Goal: Information Seeking & Learning: Find specific fact

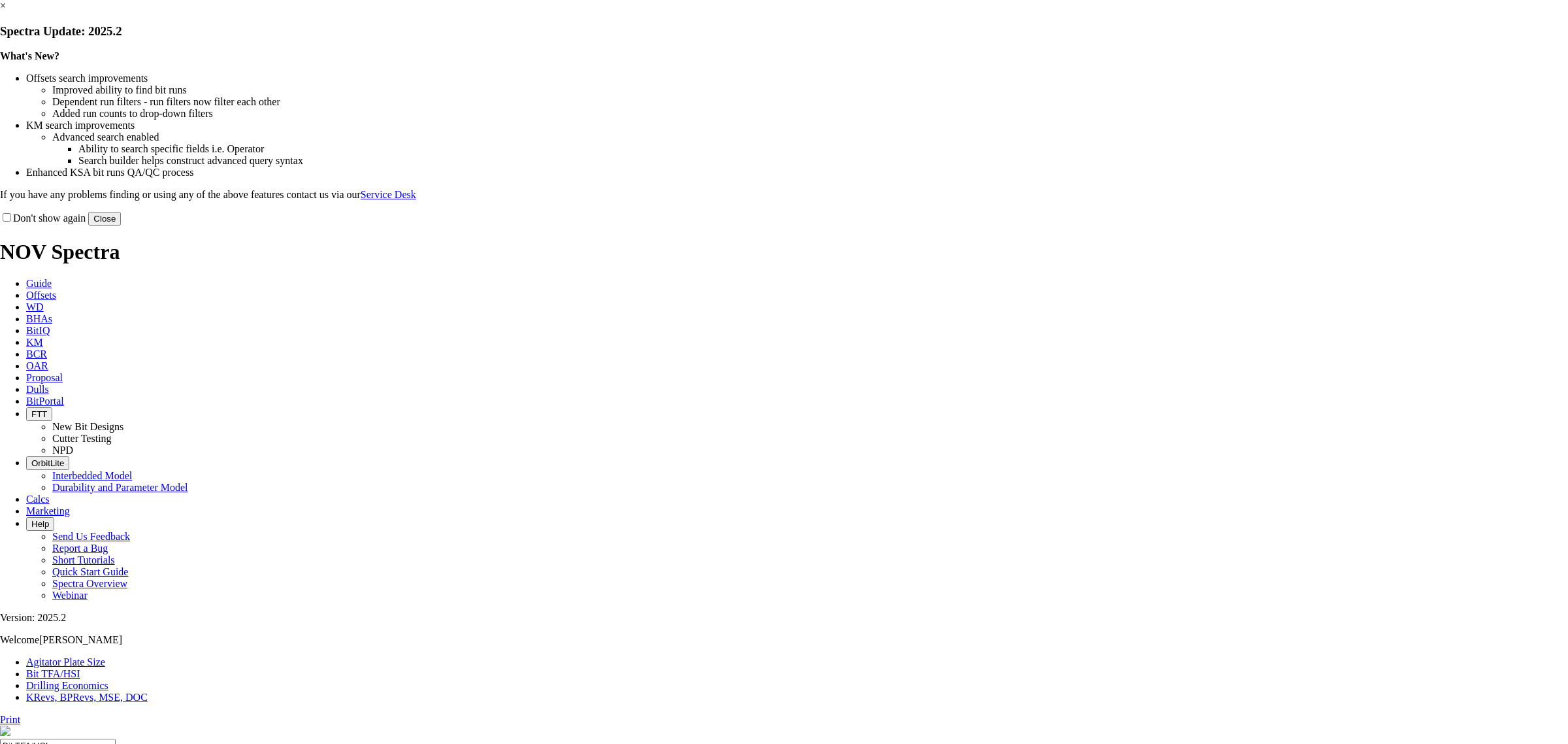
click at [121, 225] on button "Close" at bounding box center [104, 218] width 32 height 13
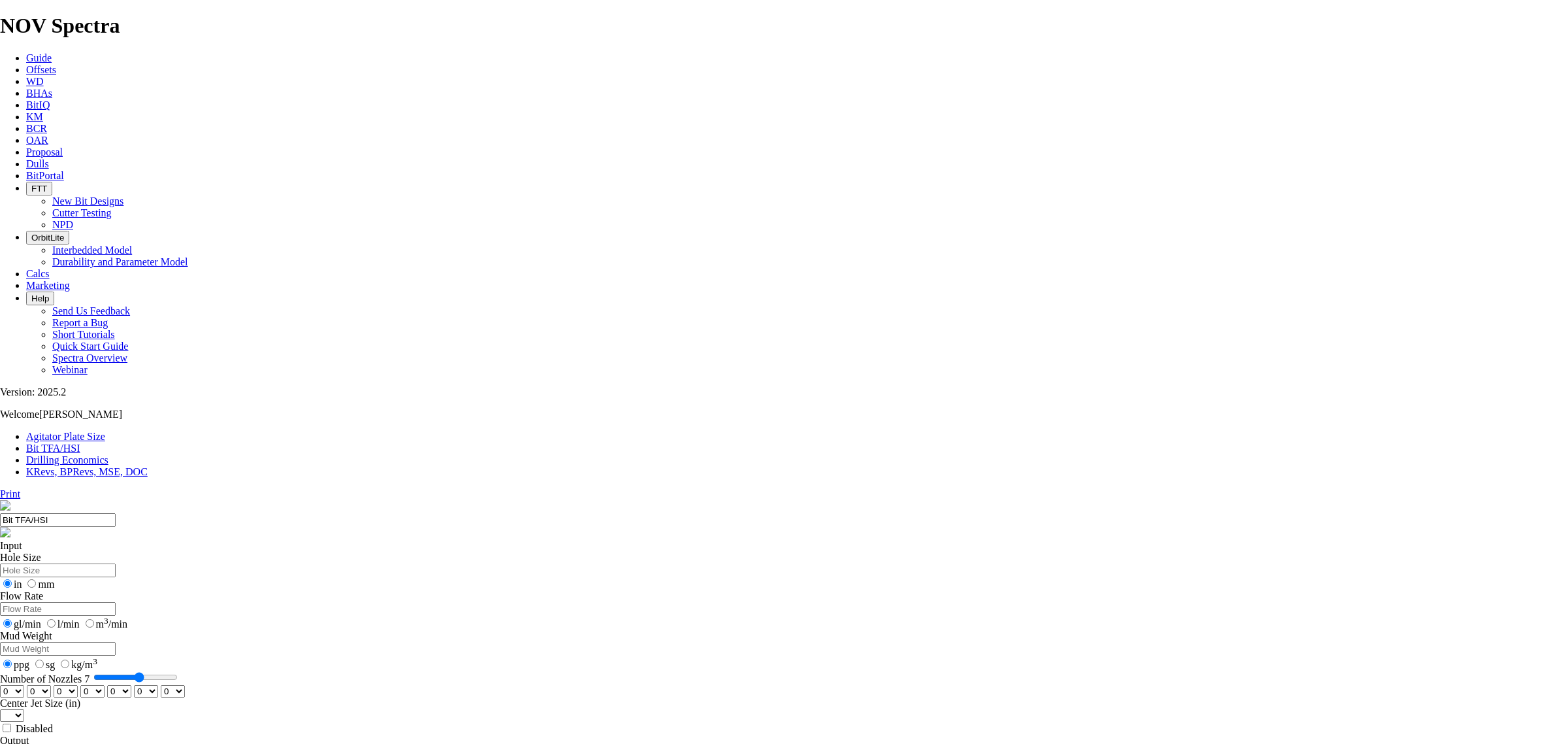
click at [26, 64] on icon at bounding box center [26, 69] width 0 height 11
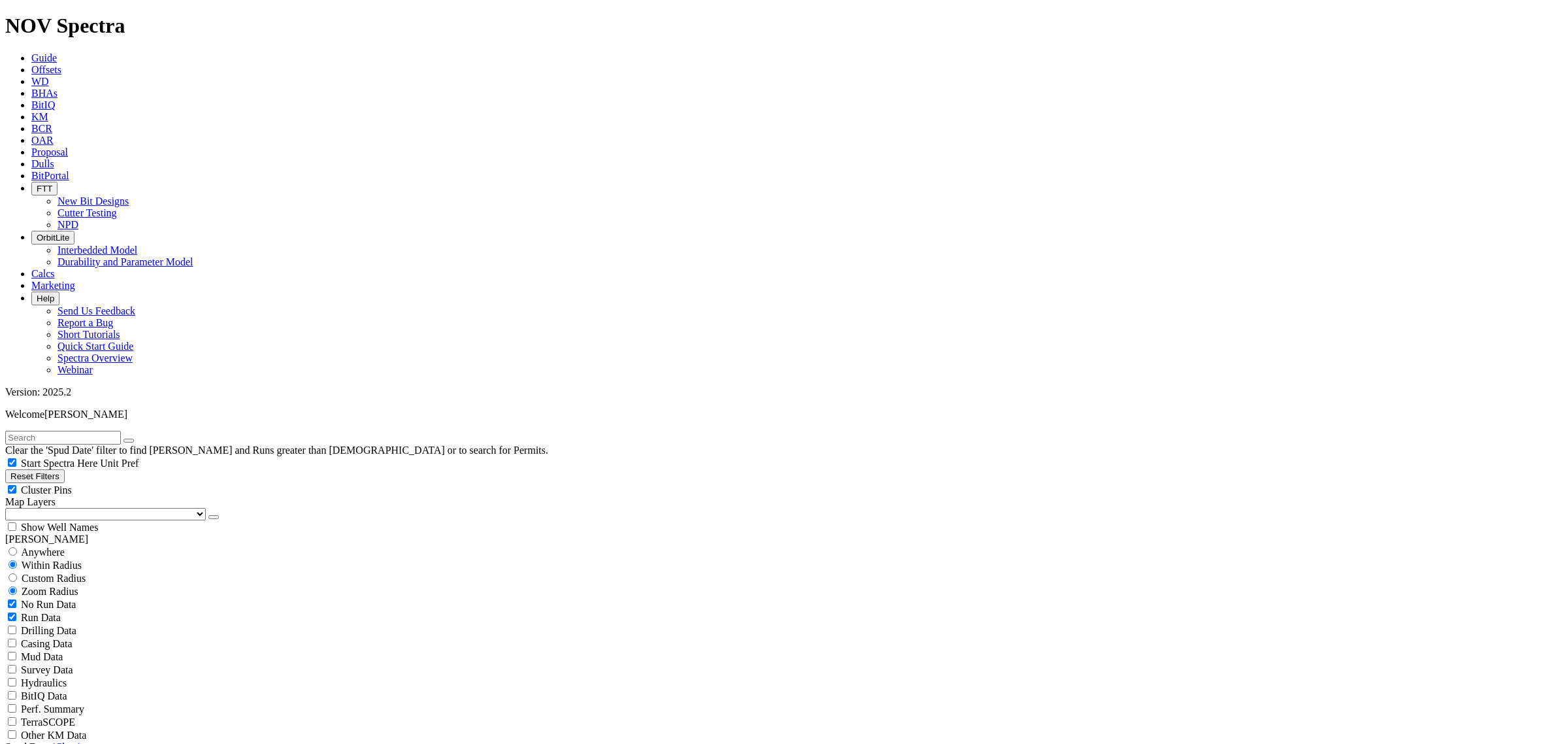
drag, startPoint x: 69, startPoint y: 210, endPoint x: 71, endPoint y: 200, distance: 10.2
click at [65, 547] on span "Anywhere" at bounding box center [42, 552] width 44 height 11
radio input "true"
radio input "false"
click at [109, 431] on input "text" at bounding box center [63, 437] width 116 height 13
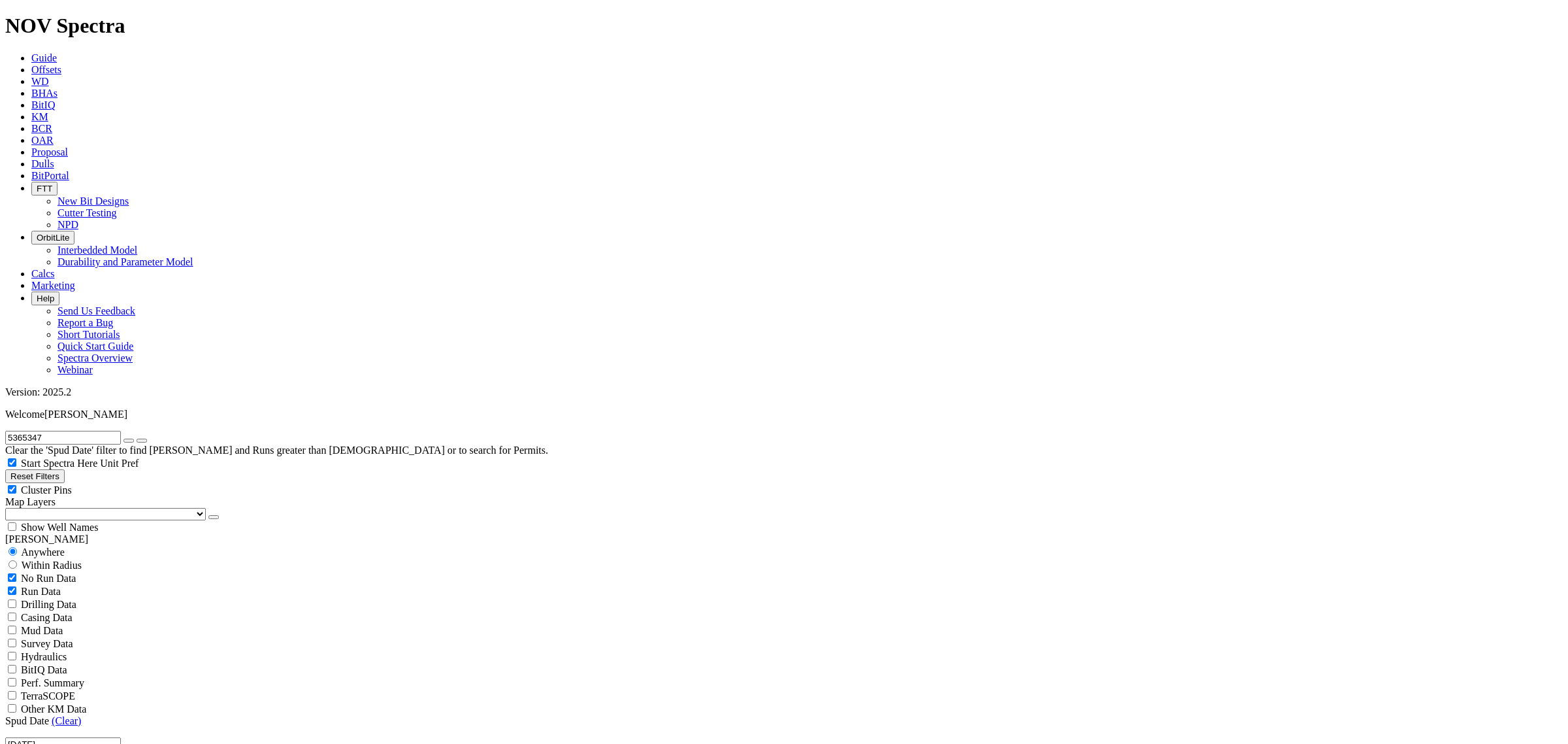
click at [109, 431] on input "5365347" at bounding box center [63, 437] width 116 height 13
type input "p505"
radio input "false"
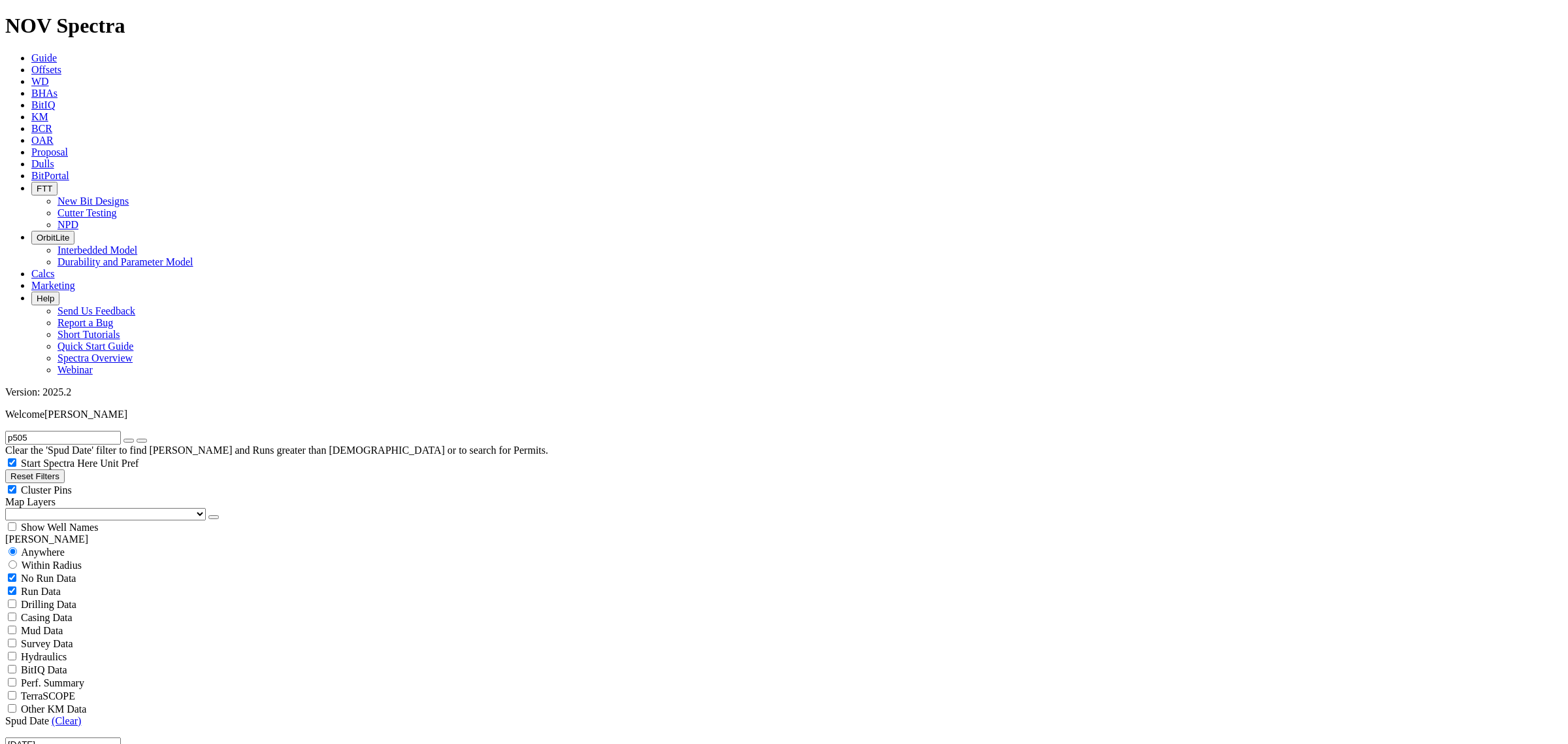
radio input "true"
click at [79, 431] on input "p505" at bounding box center [63, 437] width 116 height 13
type input "tx36927"
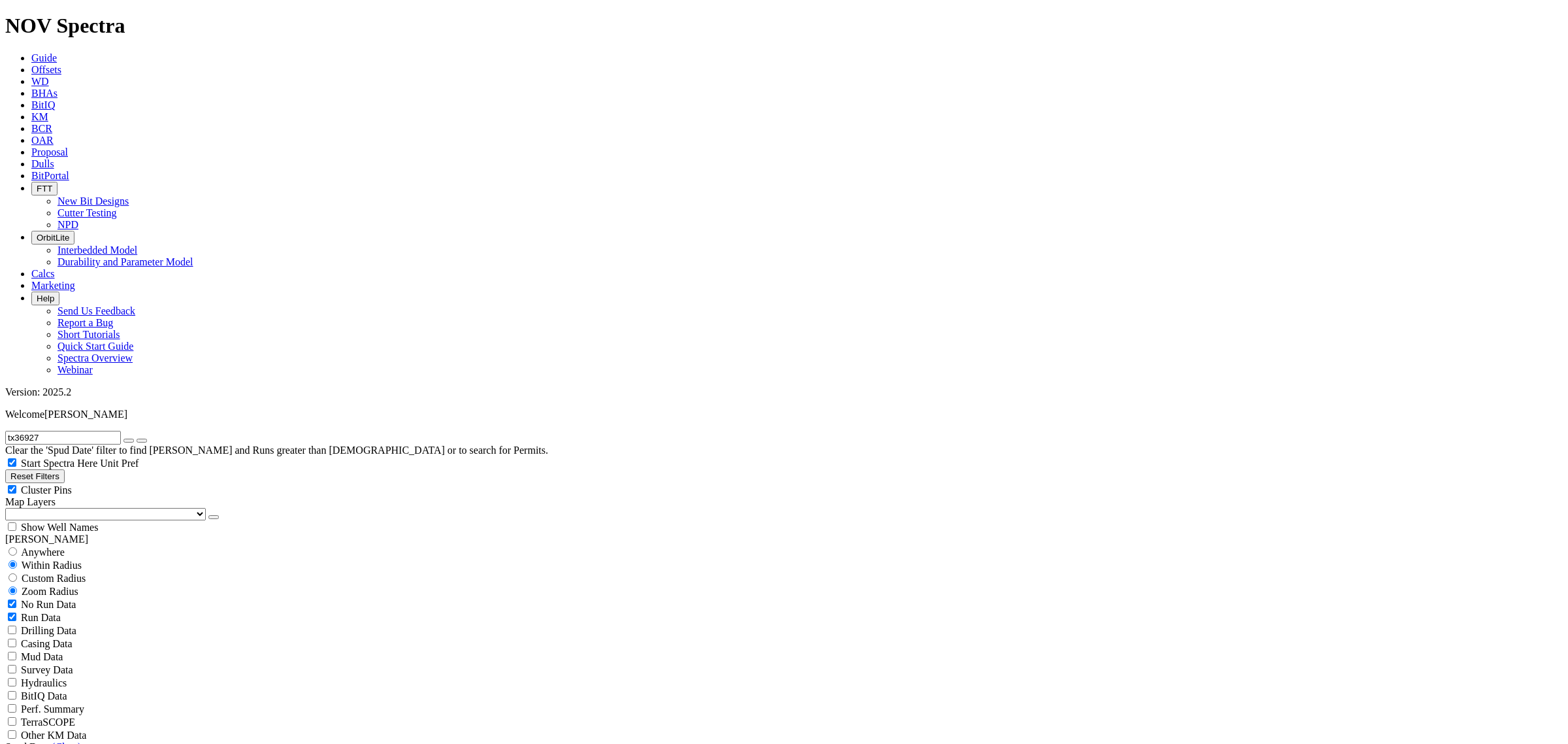
click at [44, 547] on span "Anywhere" at bounding box center [42, 552] width 44 height 11
radio input "true"
radio input "false"
click at [142, 441] on icon "submit" at bounding box center [142, 441] width 0 height 0
click at [128, 441] on icon "button" at bounding box center [128, 441] width 0 height 0
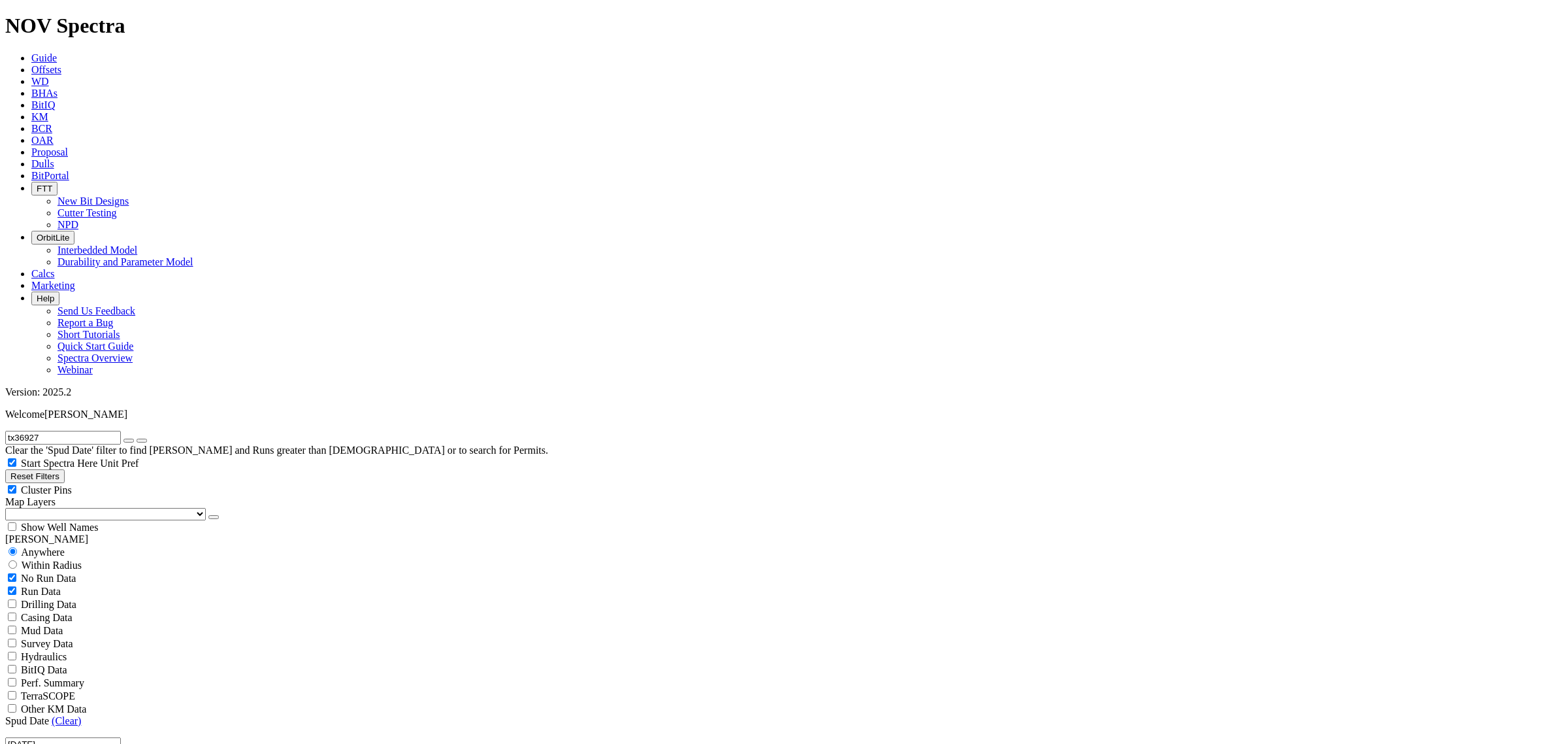
radio input "false"
radio input "true"
